Goal: Find specific page/section

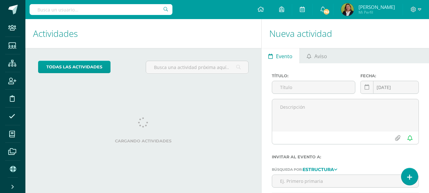
click at [77, 13] on input "text" at bounding box center [101, 9] width 143 height 11
type input "F"
click at [77, 13] on input "[PERSON_NAME]" at bounding box center [101, 9] width 143 height 11
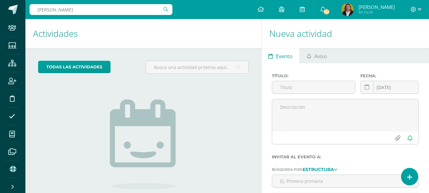
type input "[PERSON_NAME]"
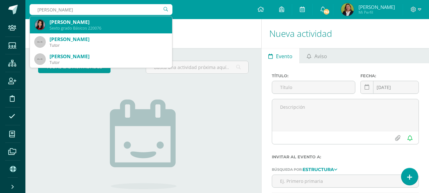
click at [103, 23] on div "[PERSON_NAME]" at bounding box center [109, 22] width 118 height 7
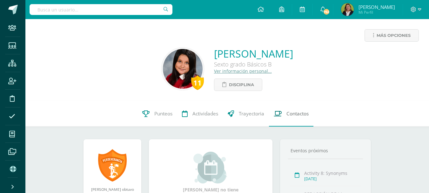
click at [291, 113] on span "Contactos" at bounding box center [298, 113] width 22 height 7
